Goal: Information Seeking & Learning: Check status

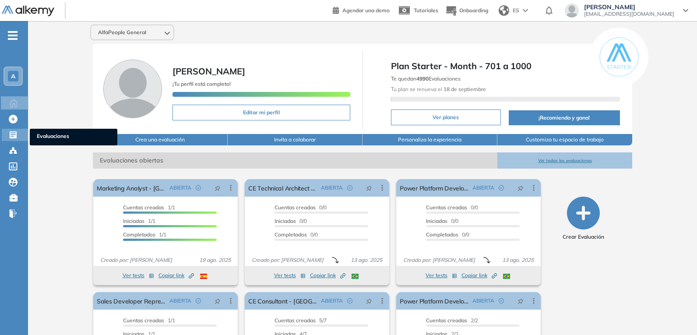
click at [13, 132] on icon at bounding box center [13, 134] width 7 height 7
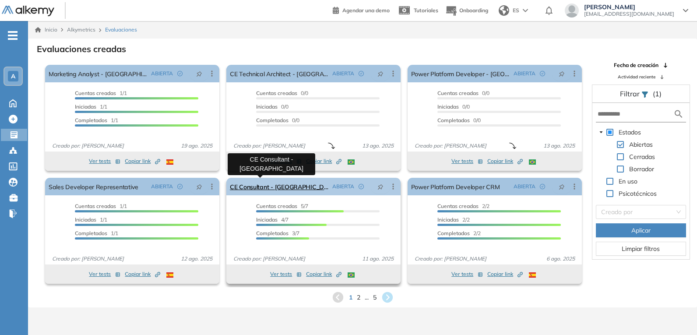
click at [268, 185] on link "CE Consultant - [GEOGRAPHIC_DATA]" at bounding box center [279, 187] width 99 height 18
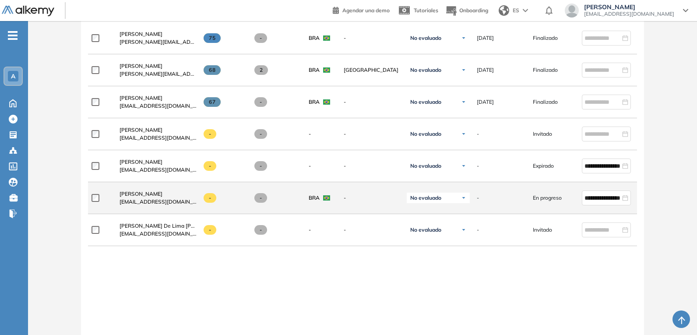
scroll to position [263, 0]
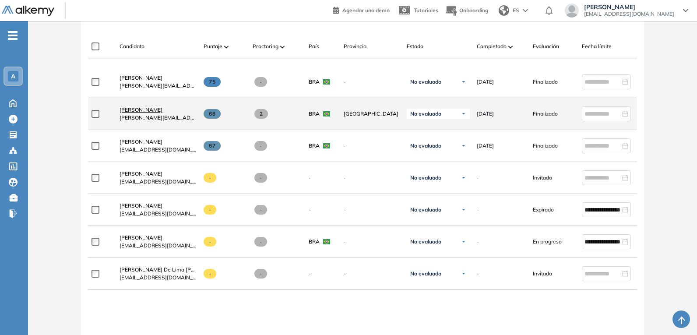
click at [145, 110] on span "[PERSON_NAME]" at bounding box center [141, 109] width 43 height 7
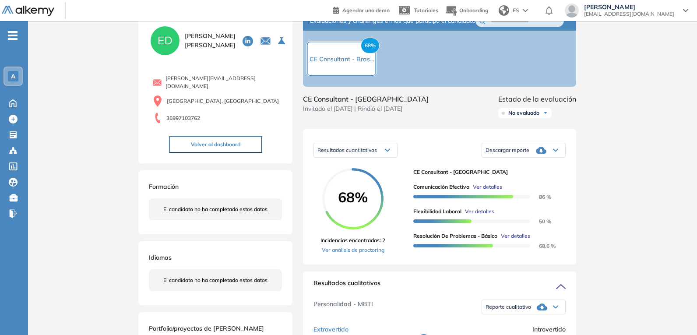
scroll to position [44, 0]
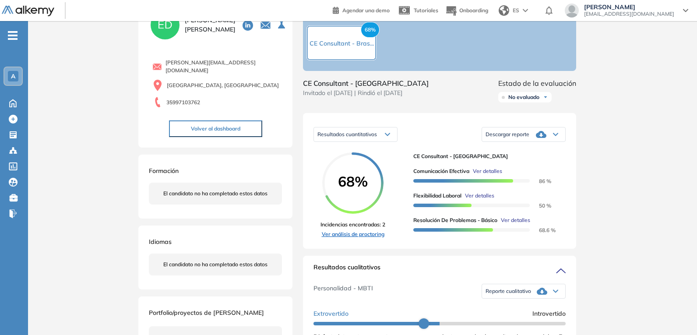
click at [294, 238] on link "Ver análisis de proctoring" at bounding box center [352, 234] width 65 height 8
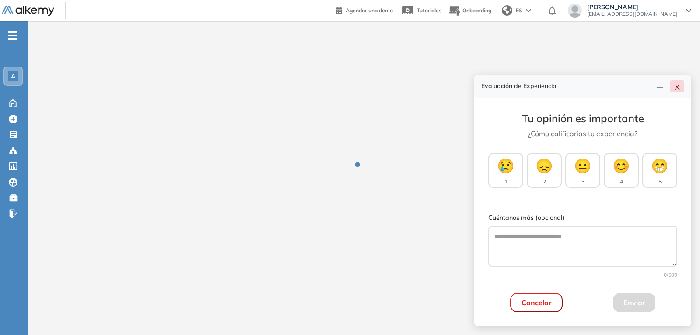
click at [294, 89] on icon "close" at bounding box center [677, 87] width 7 height 7
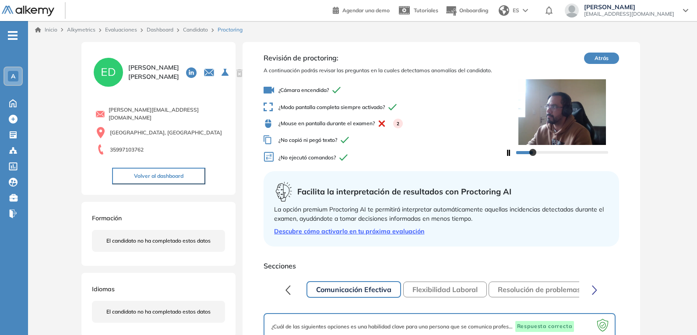
click at [294, 276] on button "Flexibilidad Laboral" at bounding box center [445, 290] width 84 height 16
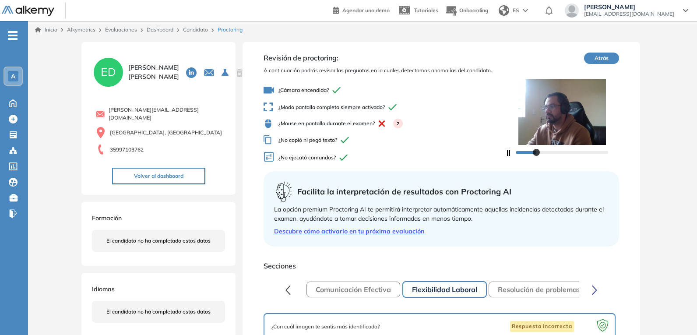
click at [294, 276] on button "Resolución de problemas - Básico" at bounding box center [554, 290] width 130 height 16
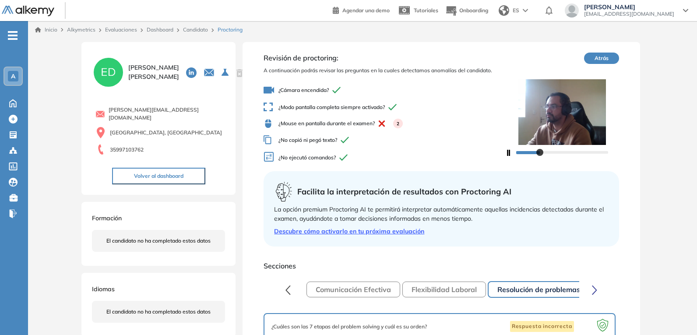
click at [294, 276] on icon "button" at bounding box center [595, 289] width 4 height 8
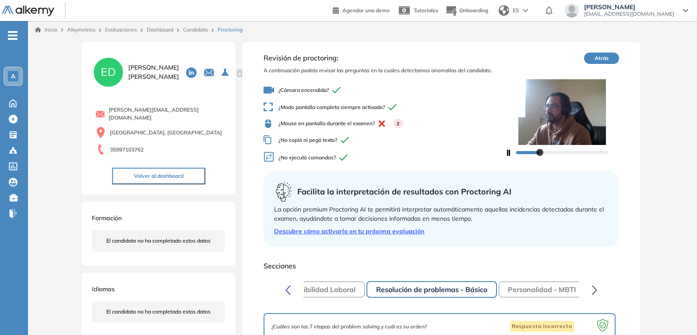
scroll to position [0, 130]
click at [294, 276] on button "Personalidad - MBTI" at bounding box center [534, 290] width 87 height 16
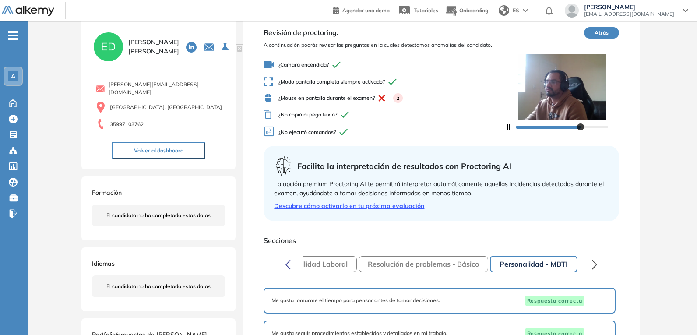
scroll to position [0, 0]
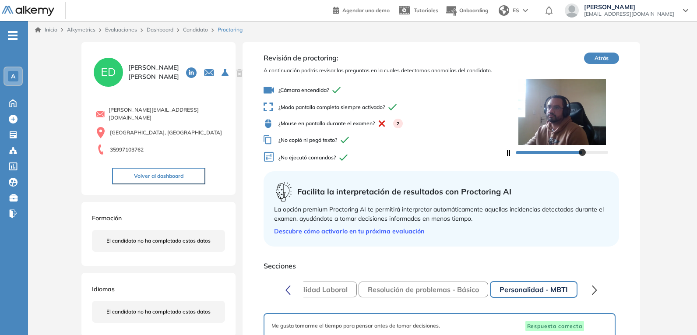
click at [286, 276] on icon "button" at bounding box center [287, 290] width 5 height 10
click at [294, 276] on button "Comunicación Efectiva" at bounding box center [353, 290] width 94 height 16
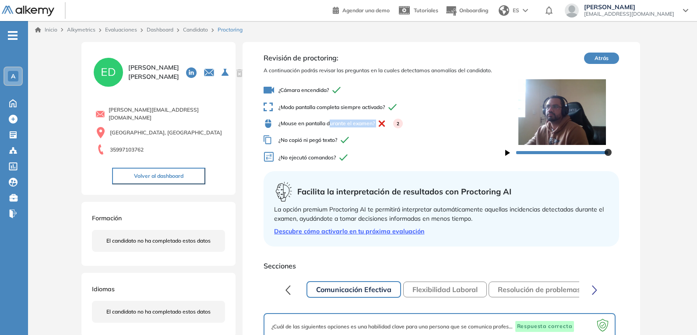
drag, startPoint x: 331, startPoint y: 124, endPoint x: 386, endPoint y: 124, distance: 55.2
click at [294, 124] on span "¿Mouse en pantalla durante el examen? 2" at bounding box center [384, 124] width 241 height 10
click at [294, 10] on icon at bounding box center [685, 11] width 5 height 4
click at [294, 14] on div "ES" at bounding box center [514, 11] width 38 height 18
click at [294, 55] on li "PORTUGUESE" at bounding box center [521, 58] width 53 height 14
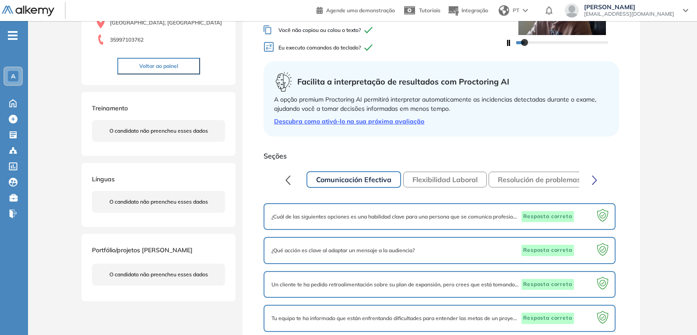
scroll to position [131, 0]
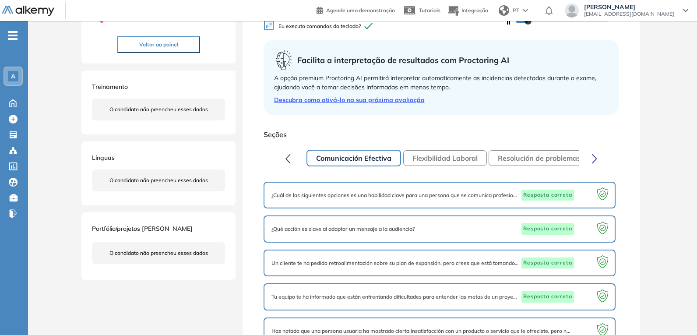
click at [294, 156] on button "Comunicación Efectiva" at bounding box center [353, 158] width 95 height 17
click at [294, 157] on button "Flexibilidad Laboral" at bounding box center [445, 158] width 84 height 16
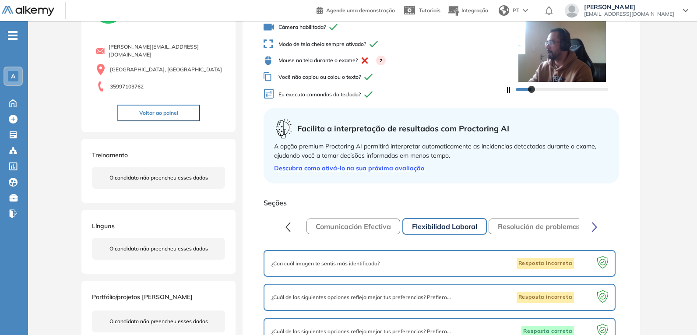
scroll to position [0, 0]
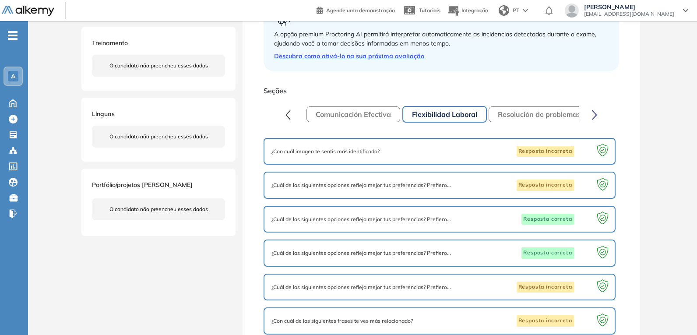
click at [294, 113] on button "Resolución de problemas - Básico" at bounding box center [554, 114] width 130 height 16
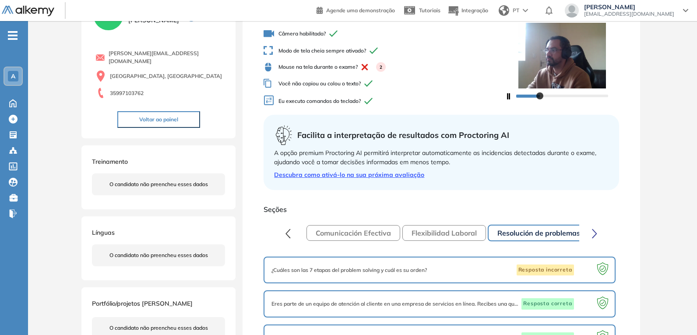
scroll to position [44, 0]
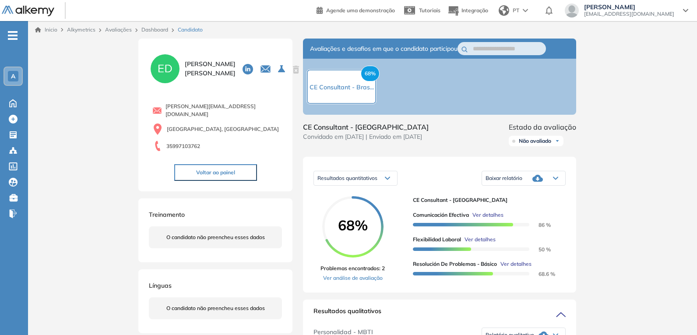
click at [294, 8] on span "[PERSON_NAME]" at bounding box center [629, 7] width 90 height 7
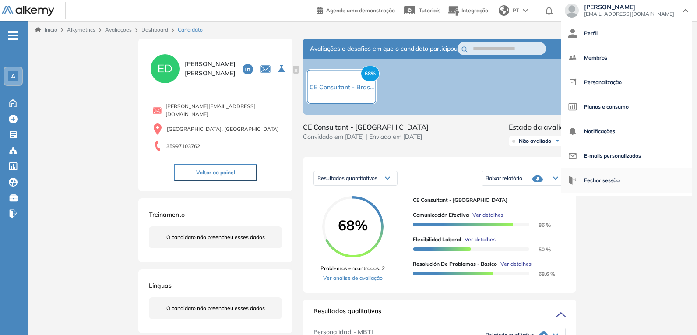
click at [294, 180] on span "Fechar sessão" at bounding box center [601, 180] width 35 height 21
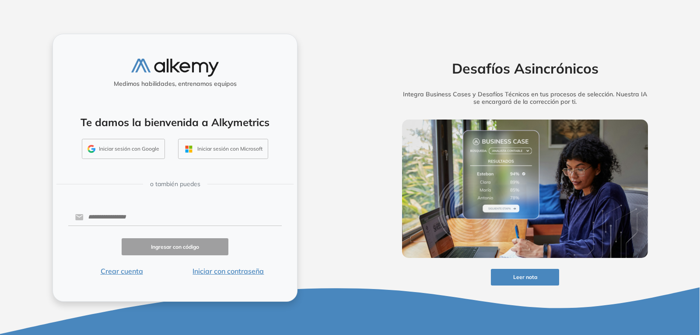
click at [225, 271] on button "Iniciar con contraseña" at bounding box center [228, 271] width 107 height 11
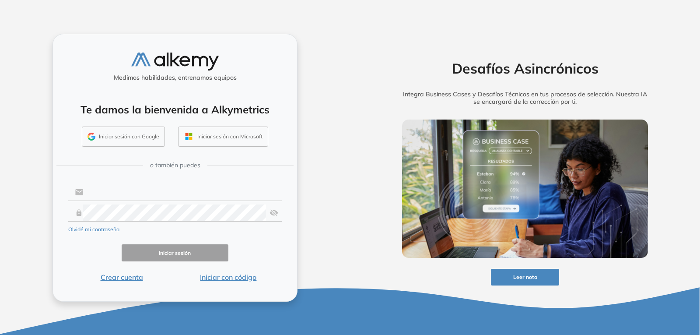
type input "**********"
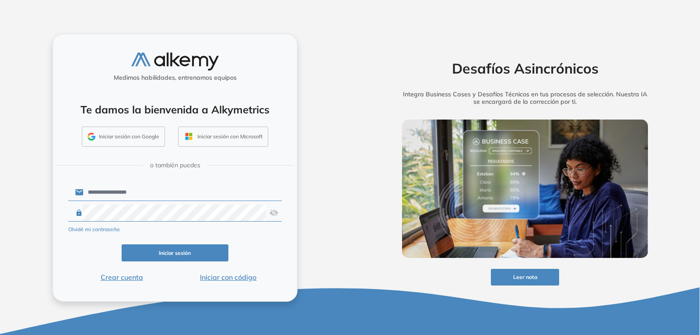
click at [176, 251] on button "Iniciar sesión" at bounding box center [175, 252] width 107 height 17
